Goal: Transaction & Acquisition: Obtain resource

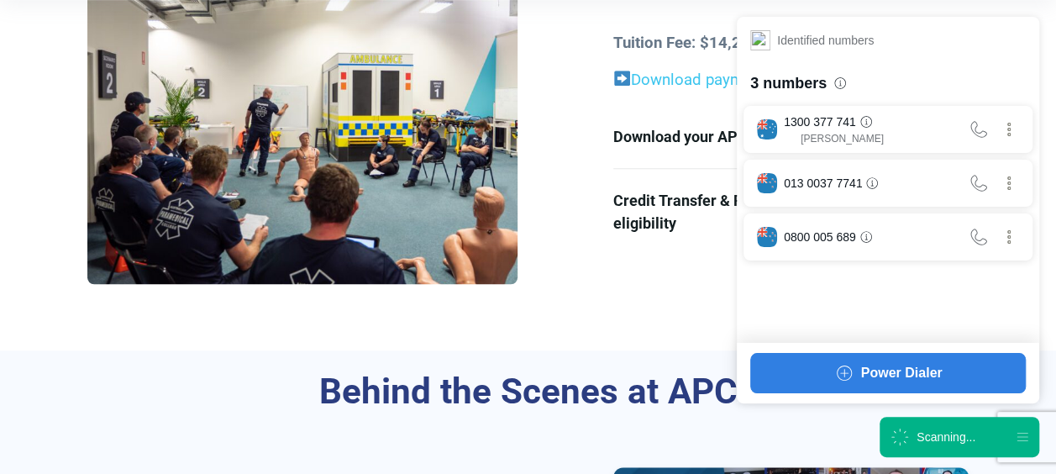
click at [918, 430] on div "Scanning..." at bounding box center [945, 436] width 59 height 17
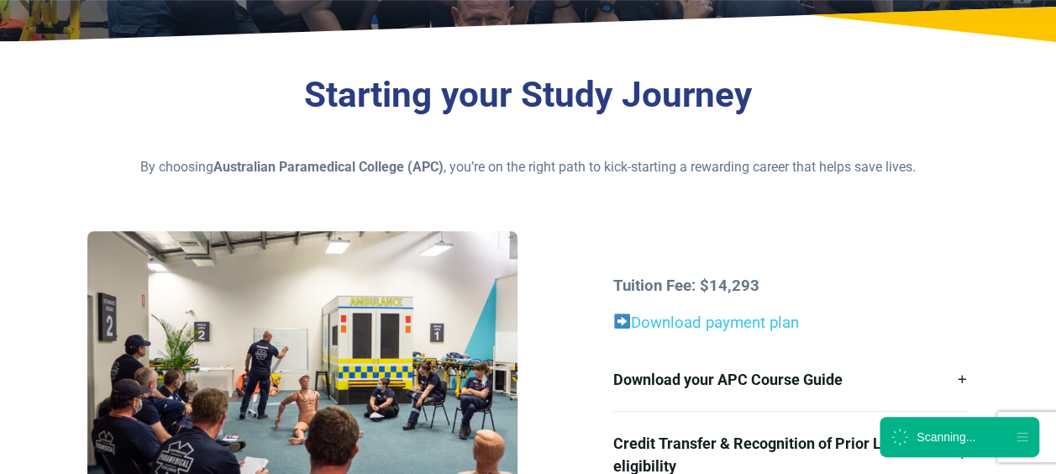
scroll to position [339, 0]
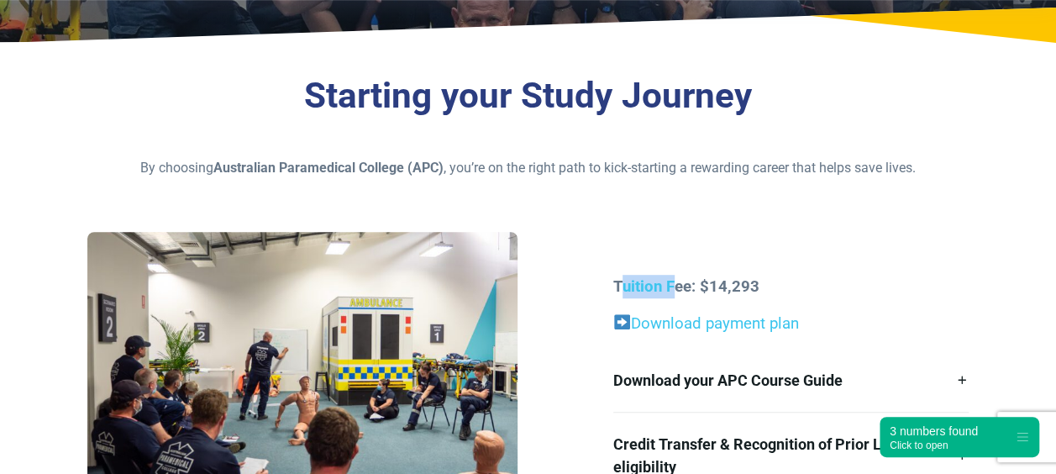
drag, startPoint x: 621, startPoint y: 275, endPoint x: 666, endPoint y: 265, distance: 46.5
click at [666, 265] on div "Tuition Fee: $14,293 Download payment plan Download your APC Course Guide Here’…" at bounding box center [527, 386] width 900 height 308
drag, startPoint x: 666, startPoint y: 265, endPoint x: 643, endPoint y: 254, distance: 25.5
click at [643, 254] on div "Tuition Fee: $14,293 Download payment plan Download your APC Course Guide Here’…" at bounding box center [527, 386] width 900 height 308
click at [635, 267] on div "Tuition Fee: $14,293 Download payment plan Download your APC Course Guide Here’…" at bounding box center [527, 386] width 900 height 308
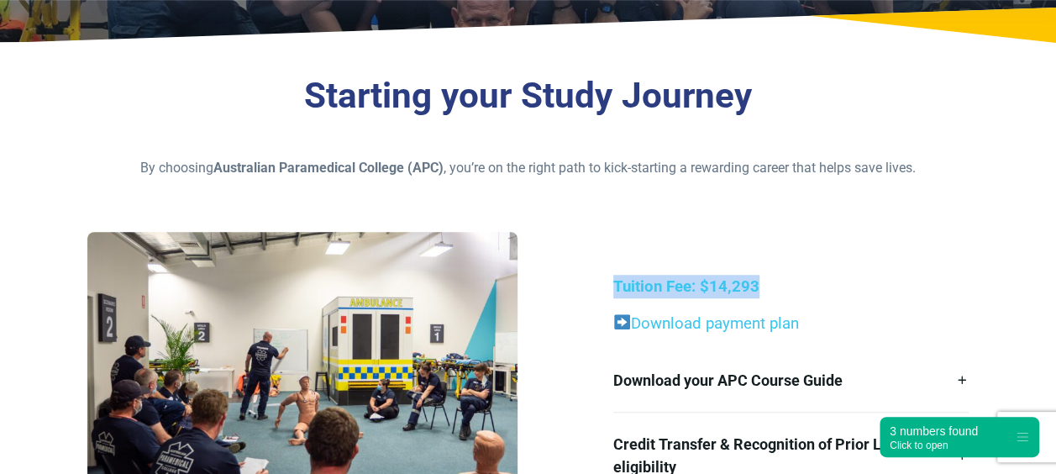
drag, startPoint x: 601, startPoint y: 287, endPoint x: 760, endPoint y: 282, distance: 158.8
click at [760, 282] on div "Tuition Fee: $14,293 Download payment plan Download your APC Course Guide Here’…" at bounding box center [527, 386] width 900 height 308
click at [753, 283] on strong "Tuition Fee: $14,293" at bounding box center [686, 286] width 146 height 18
click at [641, 302] on div "Tuition Fee: $14,293 Download payment plan Download your APC Course Guide Here’…" at bounding box center [790, 386] width 375 height 223
click at [646, 318] on link "Download payment plan" at bounding box center [715, 323] width 168 height 18
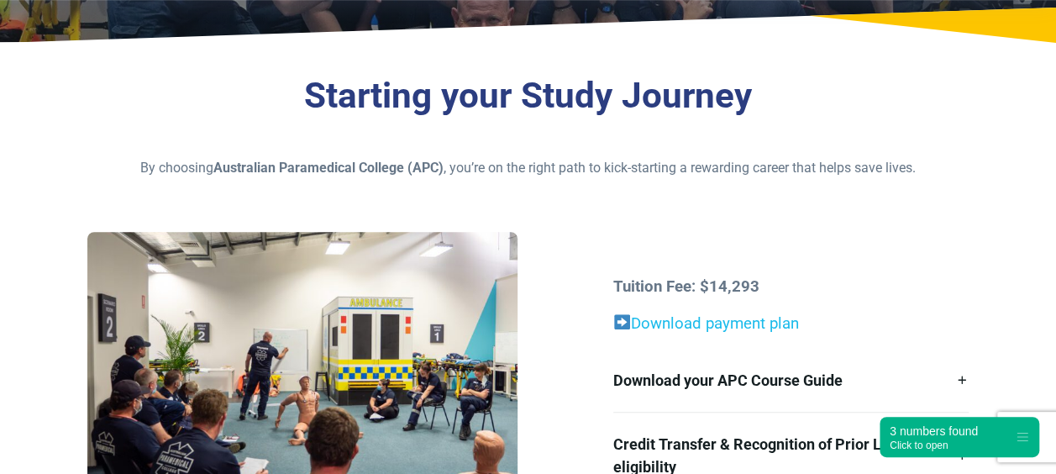
click at [710, 329] on link "Download payment plan" at bounding box center [715, 323] width 168 height 18
